Goal: Task Accomplishment & Management: Manage account settings

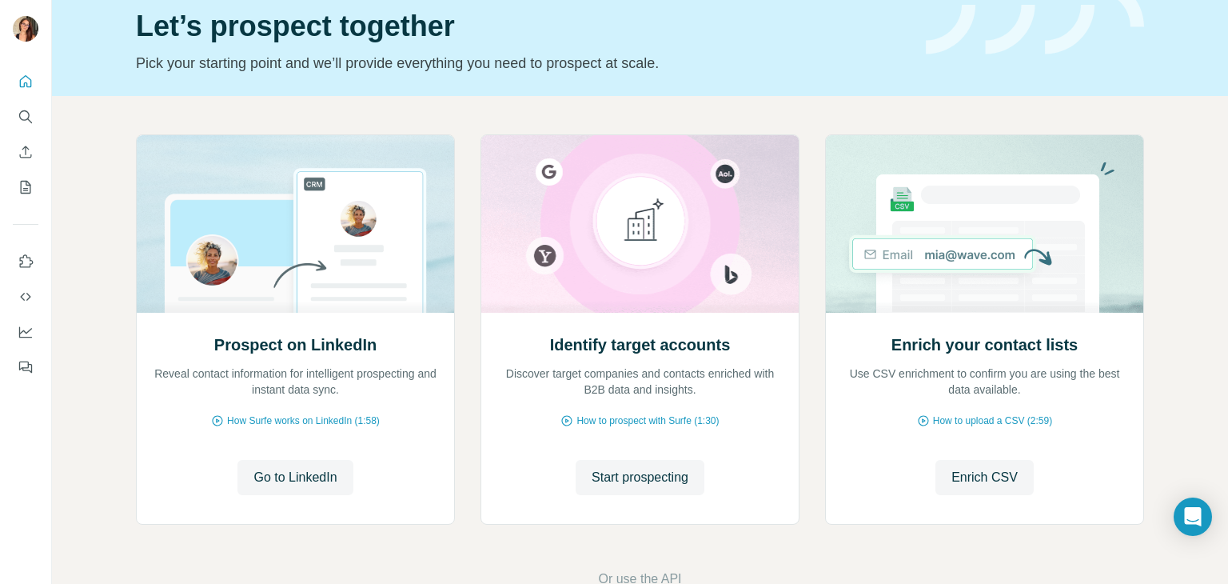
scroll to position [64, 0]
click at [300, 481] on span "Go to LinkedIn" at bounding box center [295, 477] width 83 height 19
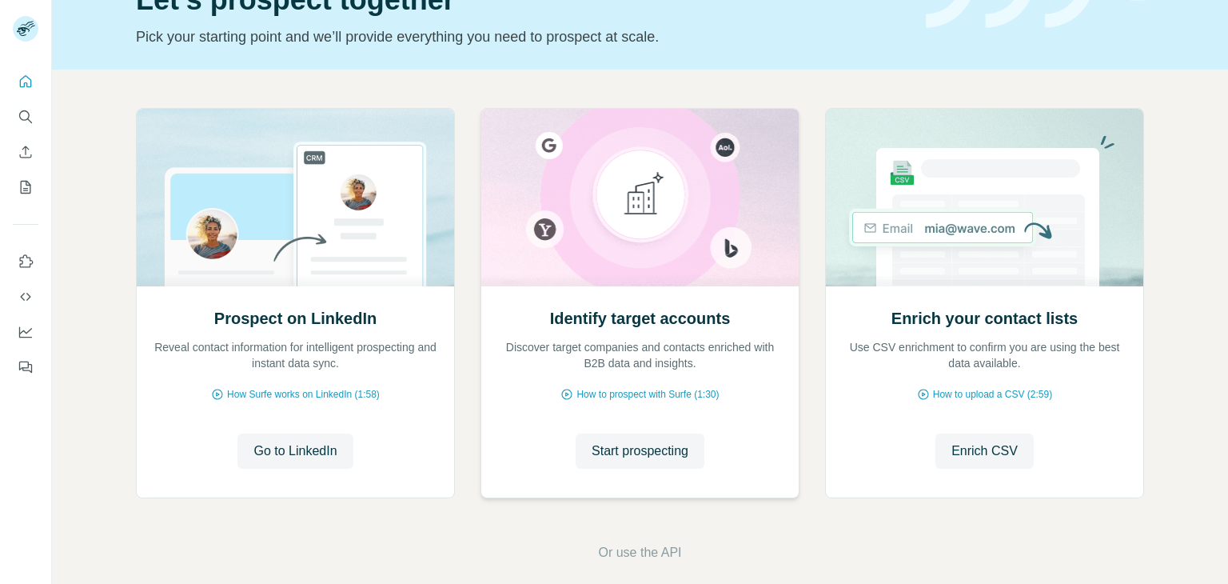
scroll to position [107, 0]
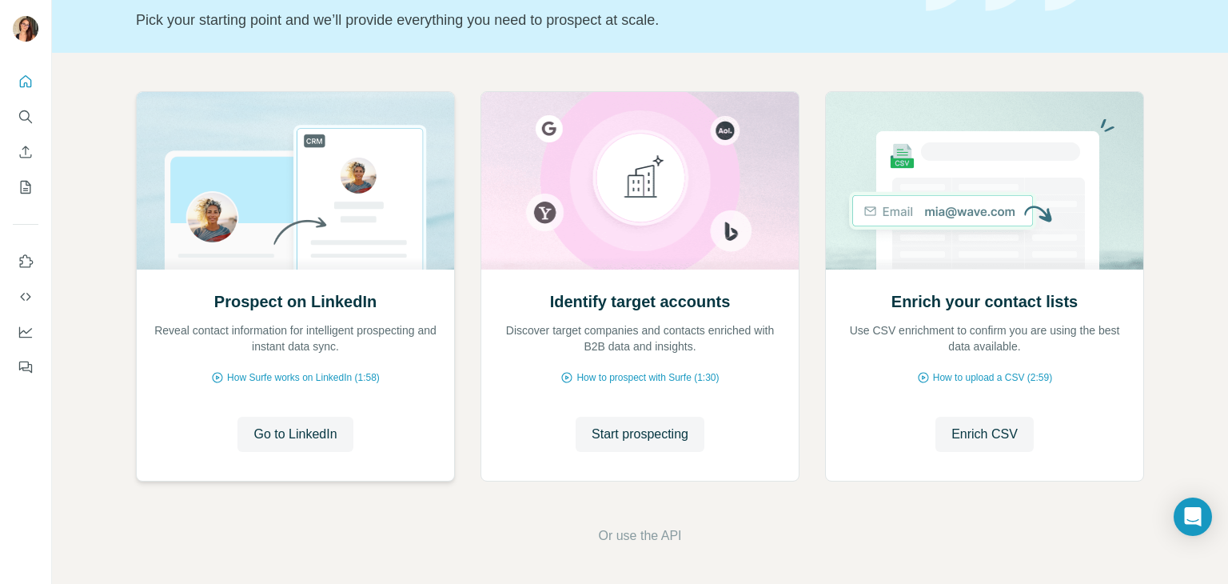
click at [315, 413] on div "Prospect on LinkedIn Reveal contact information for intelligent prospecting and…" at bounding box center [296, 374] width 318 height 213
click at [278, 429] on span "Go to LinkedIn" at bounding box center [295, 434] width 83 height 19
click at [678, 437] on span "Start prospecting" at bounding box center [640, 434] width 97 height 19
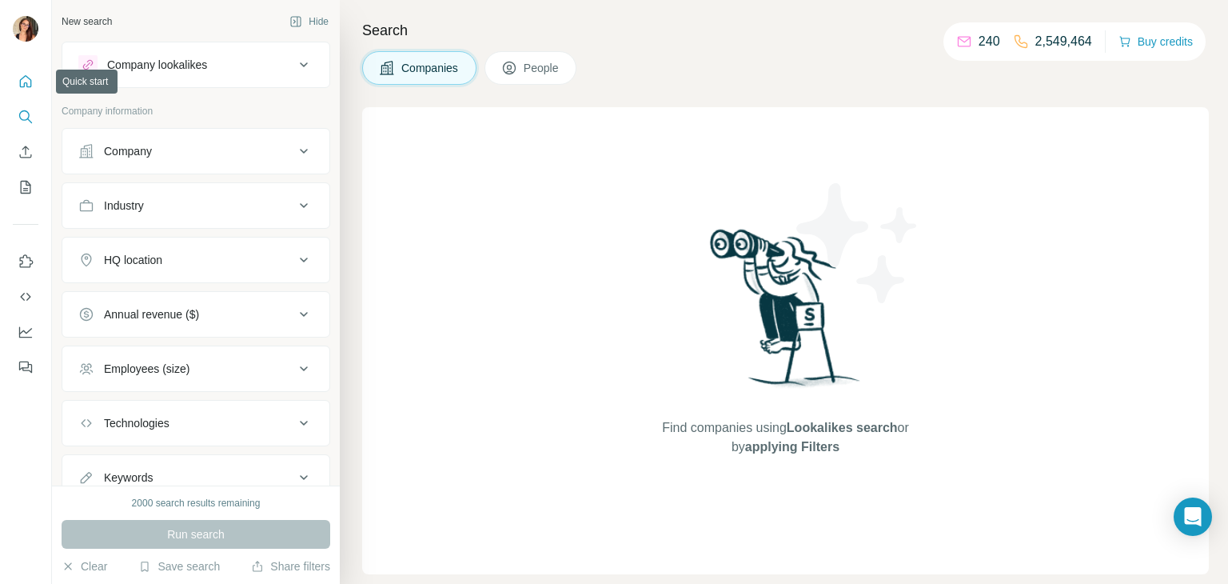
click at [21, 74] on icon "Quick start" at bounding box center [26, 82] width 16 height 16
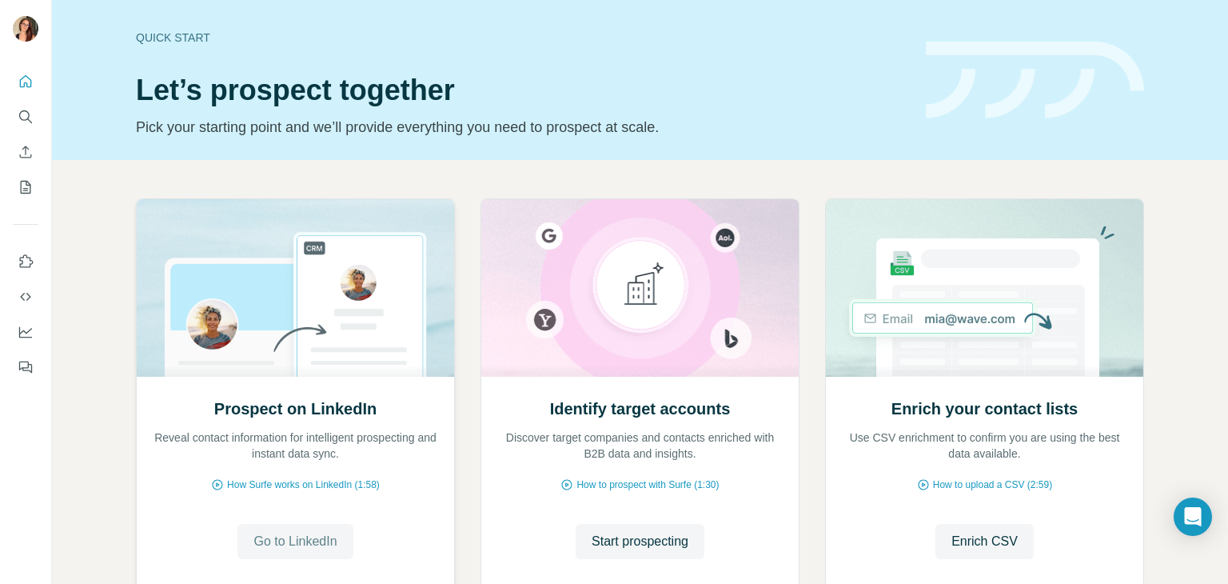
click at [310, 554] on button "Go to LinkedIn" at bounding box center [295, 541] width 115 height 35
click at [298, 540] on span "Go to LinkedIn" at bounding box center [295, 541] width 83 height 19
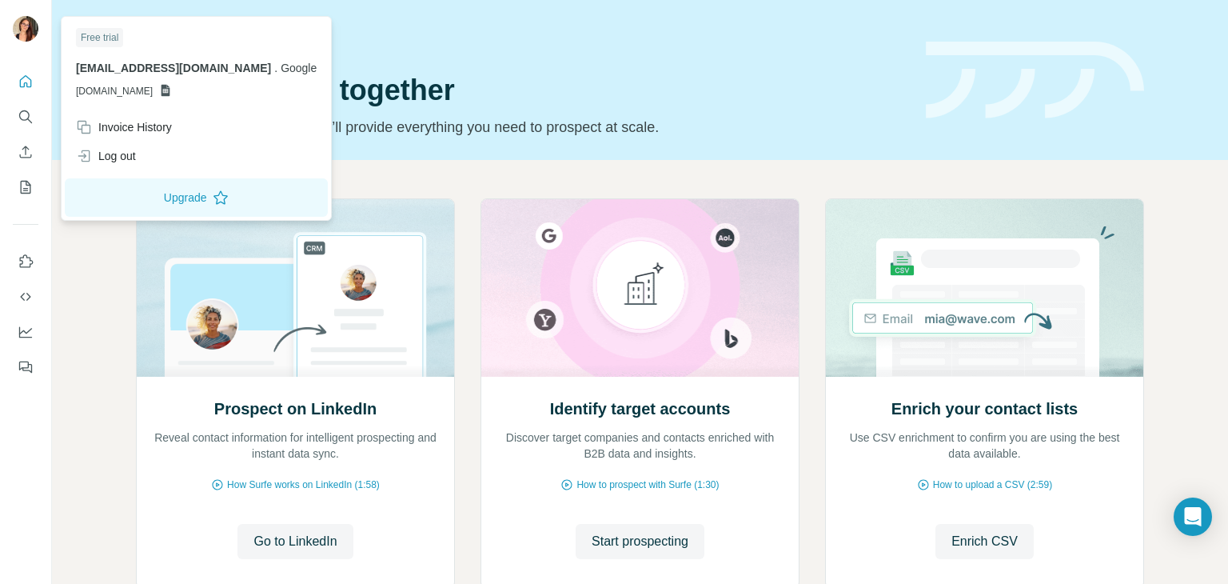
click at [26, 18] on img at bounding box center [26, 29] width 26 height 26
click at [110, 151] on div "Log out" at bounding box center [106, 156] width 60 height 16
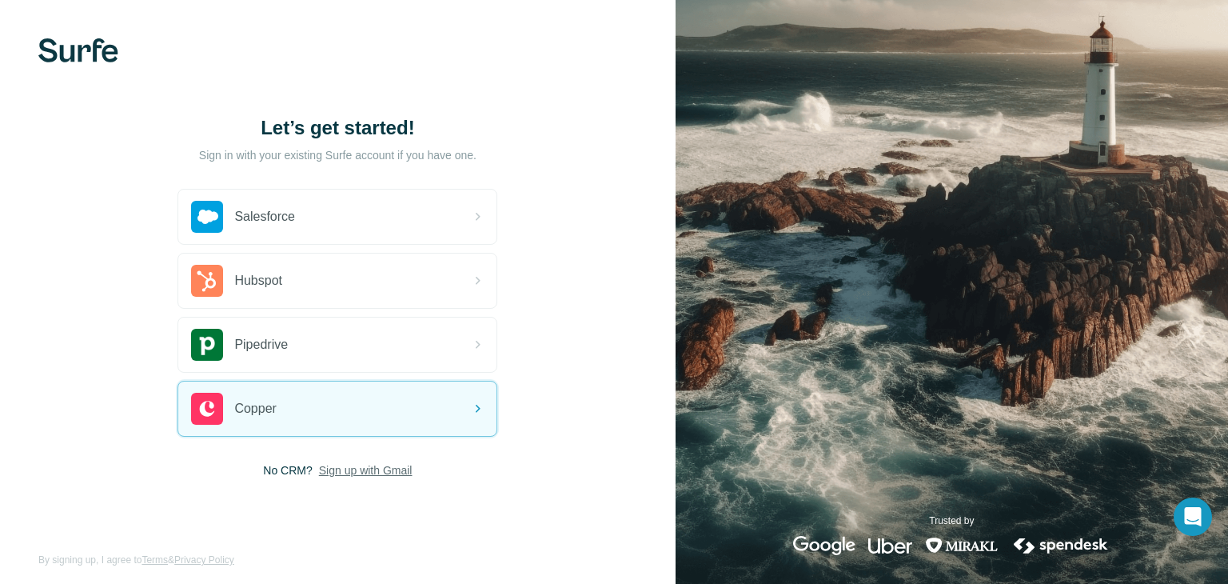
click at [359, 470] on span "Sign up with Gmail" at bounding box center [366, 470] width 94 height 16
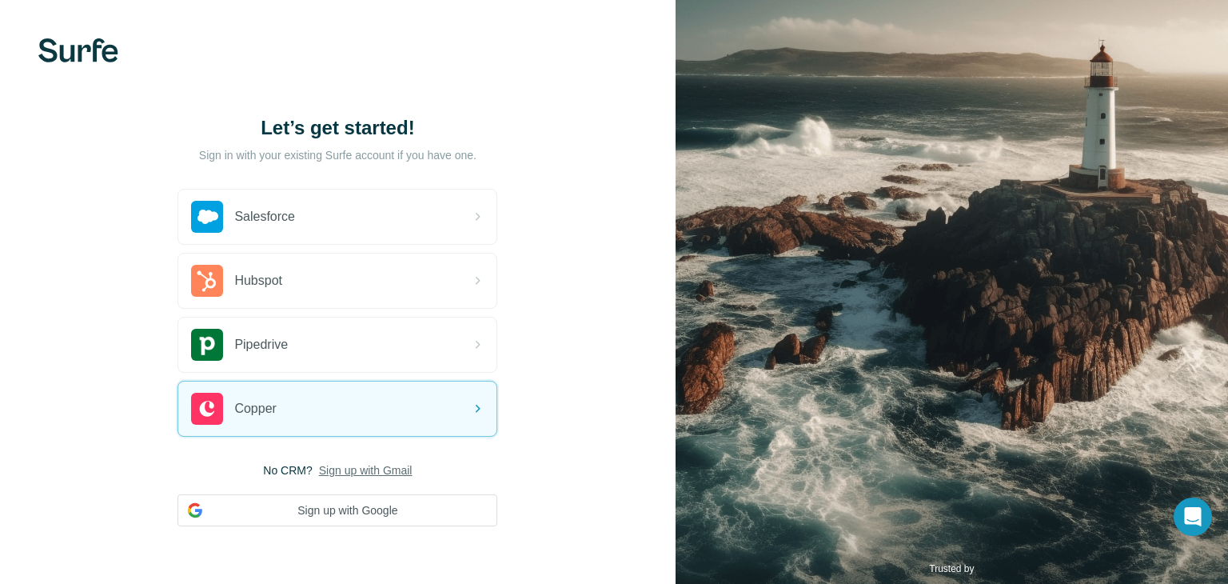
click at [362, 469] on span "Sign up with Gmail" at bounding box center [366, 470] width 94 height 16
click at [342, 501] on button "Sign up with Google" at bounding box center [338, 510] width 320 height 32
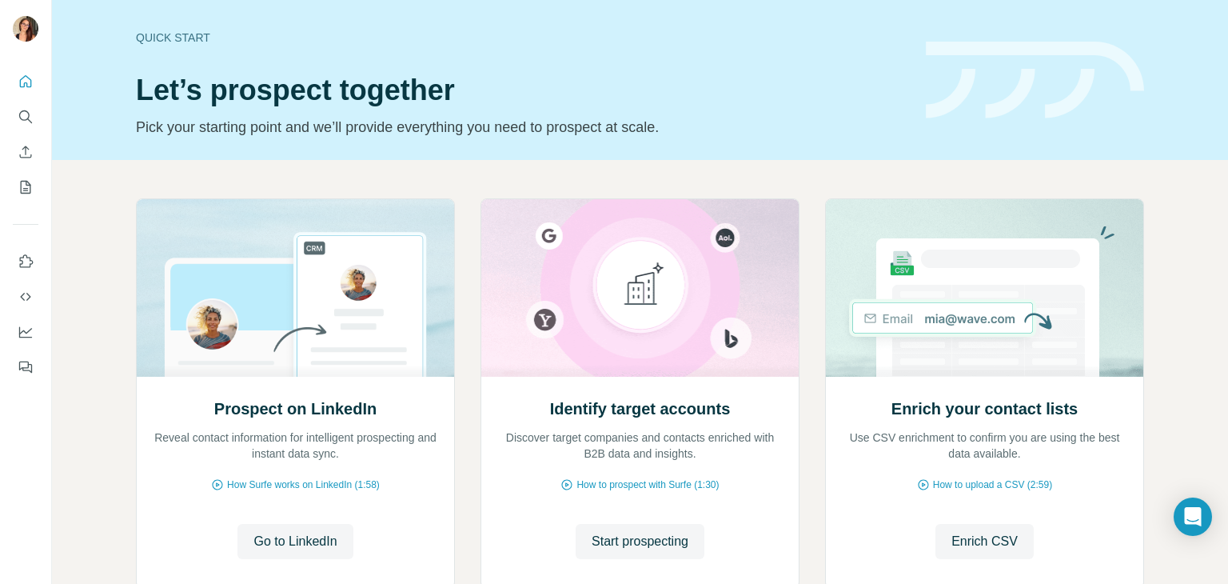
click at [169, 37] on div "Quick start" at bounding box center [521, 38] width 771 height 16
